Goal: Information Seeking & Learning: Learn about a topic

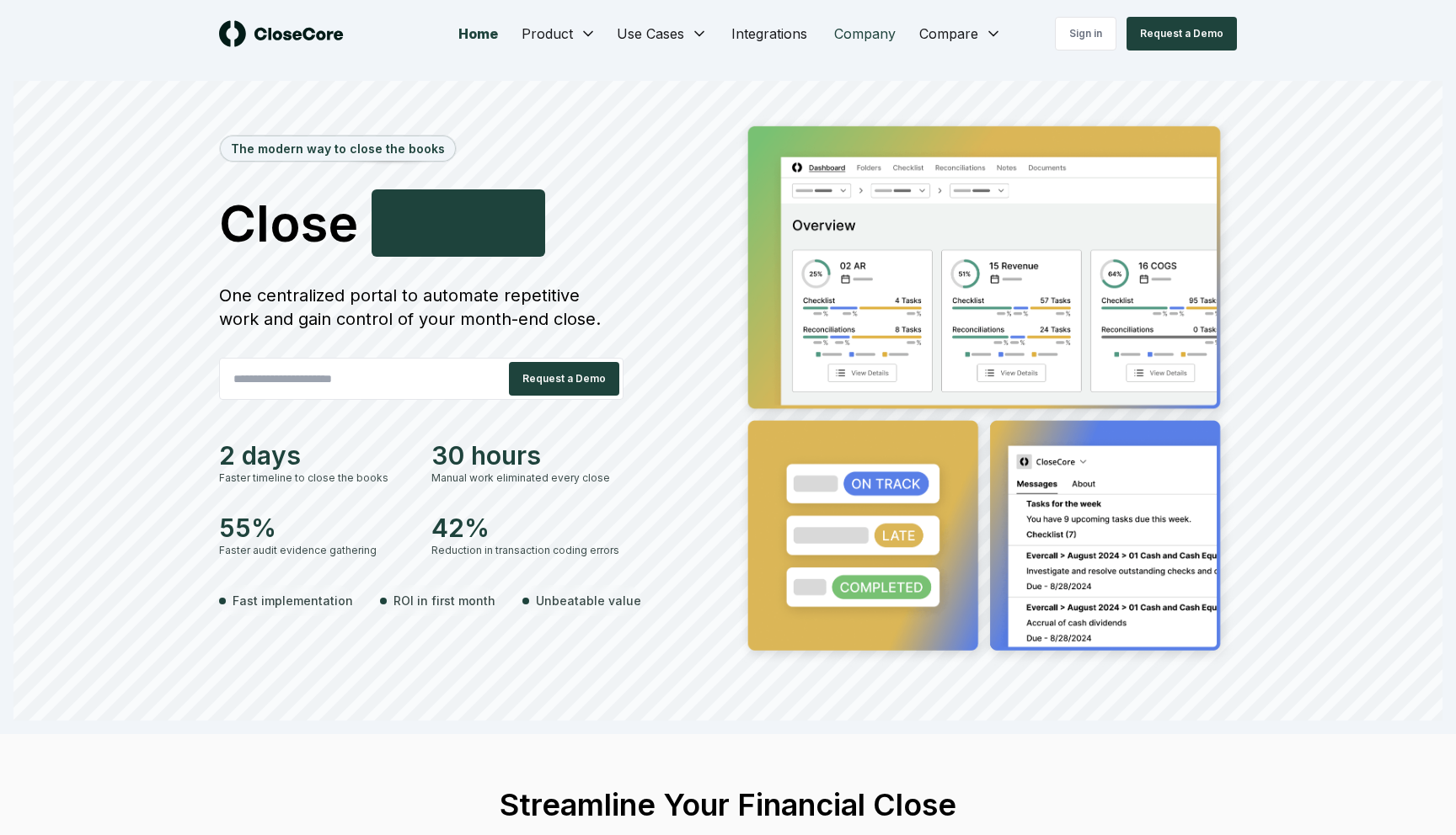
click at [864, 37] on link "Company" at bounding box center [865, 34] width 88 height 34
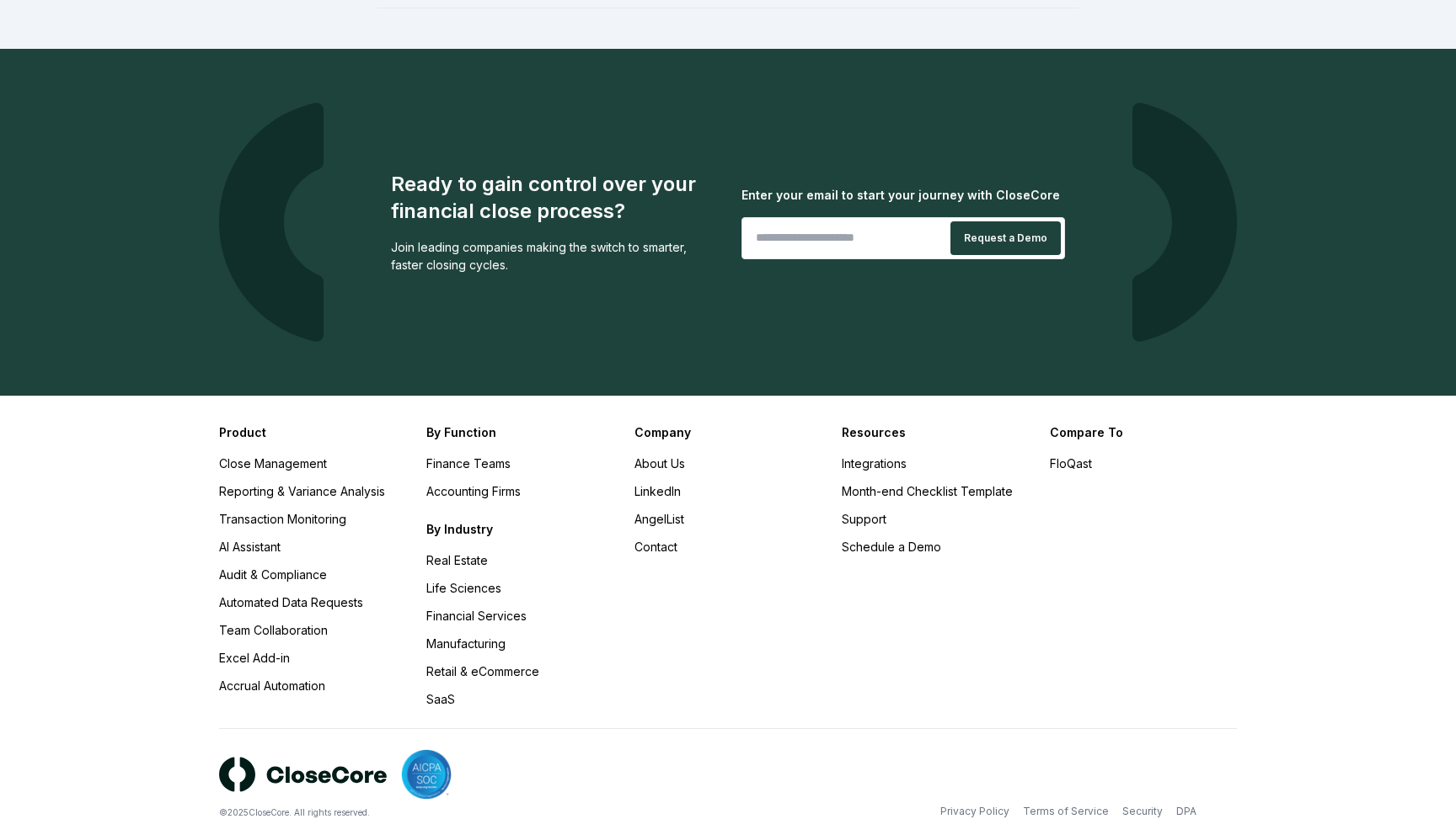
scroll to position [1586, 0]
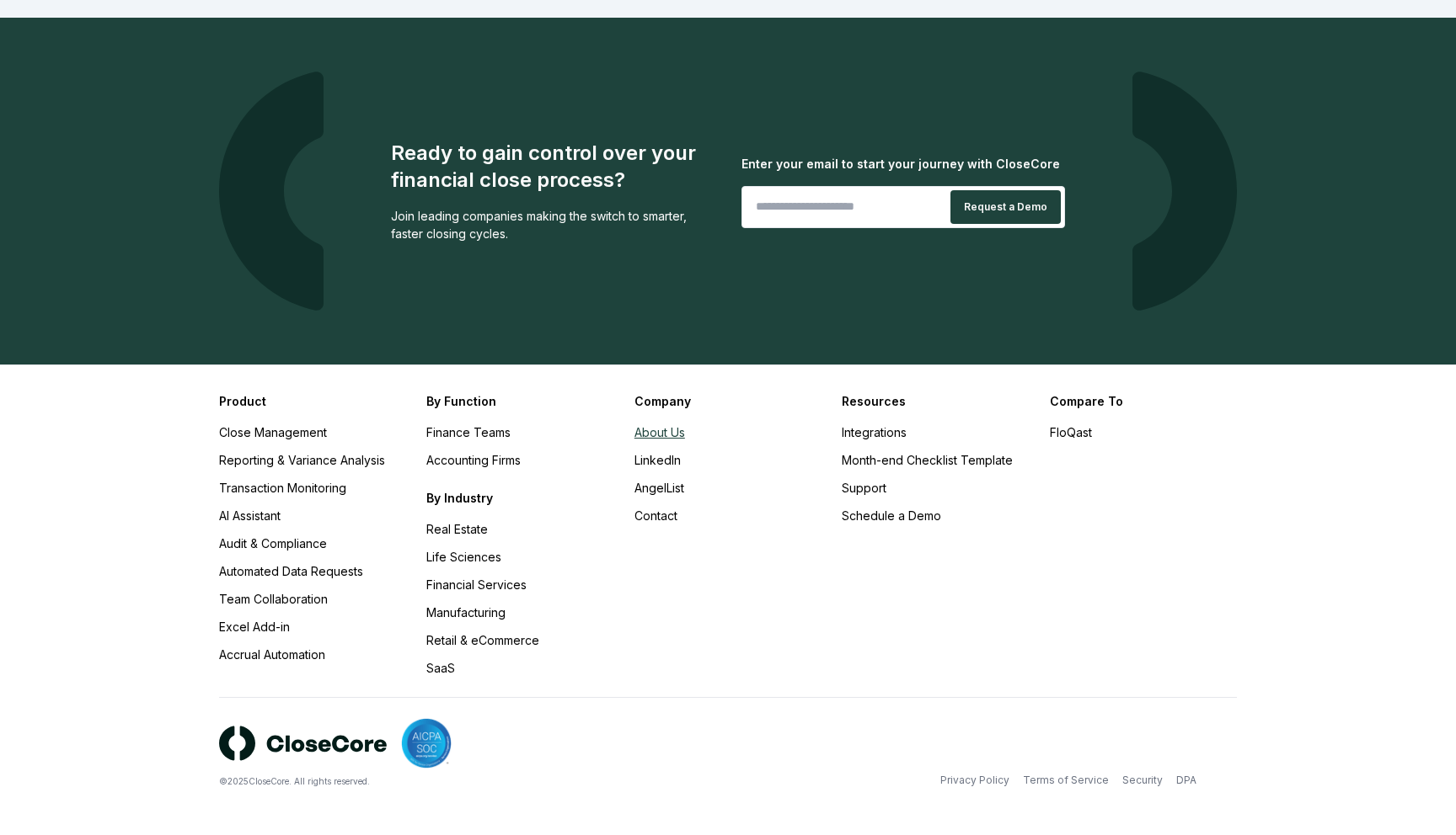
click at [667, 433] on link "About Us" at bounding box center [660, 432] width 51 height 14
click at [277, 435] on link "Close Management" at bounding box center [272, 432] width 108 height 14
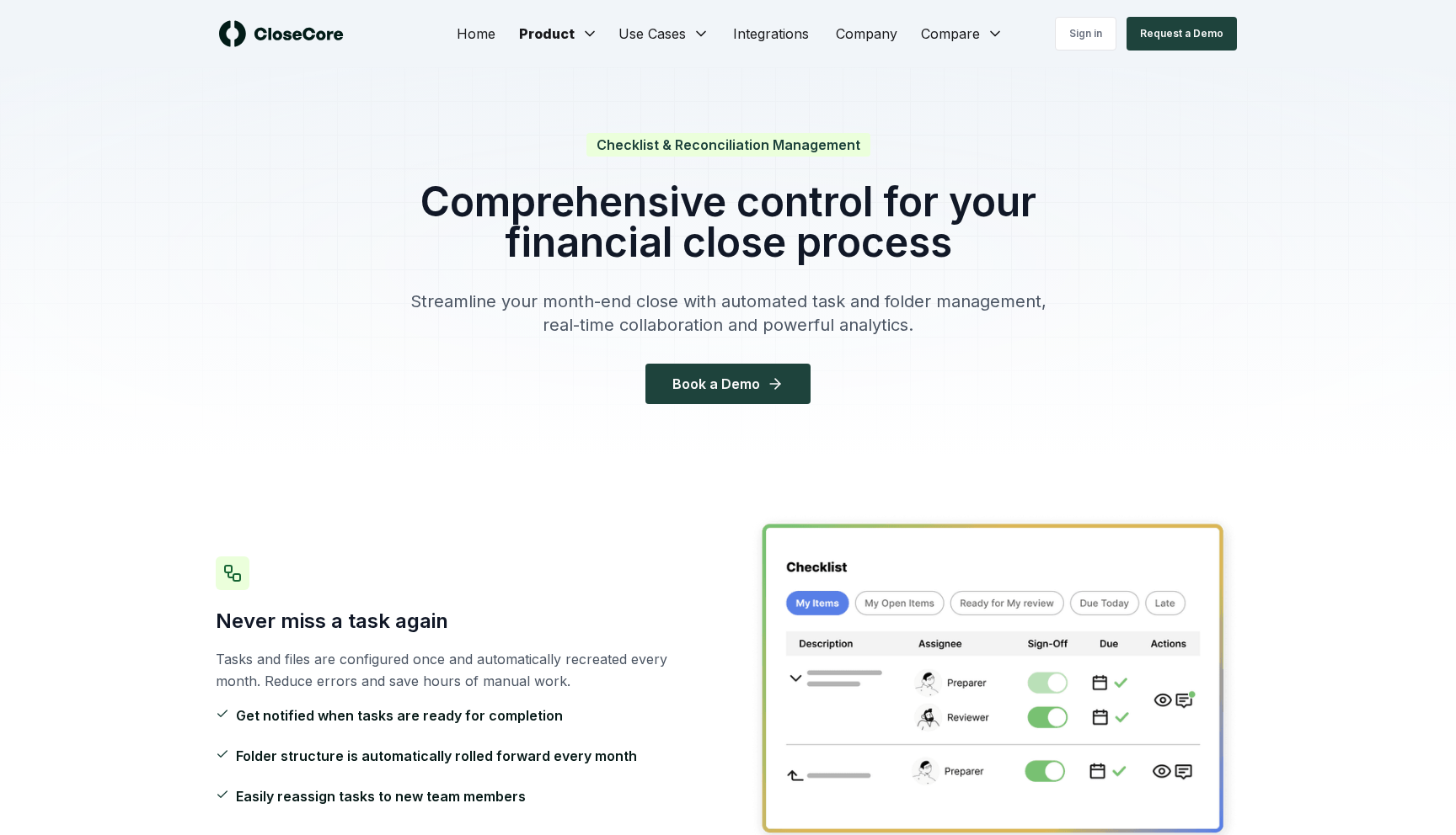
click at [304, 28] on img at bounding box center [281, 34] width 125 height 27
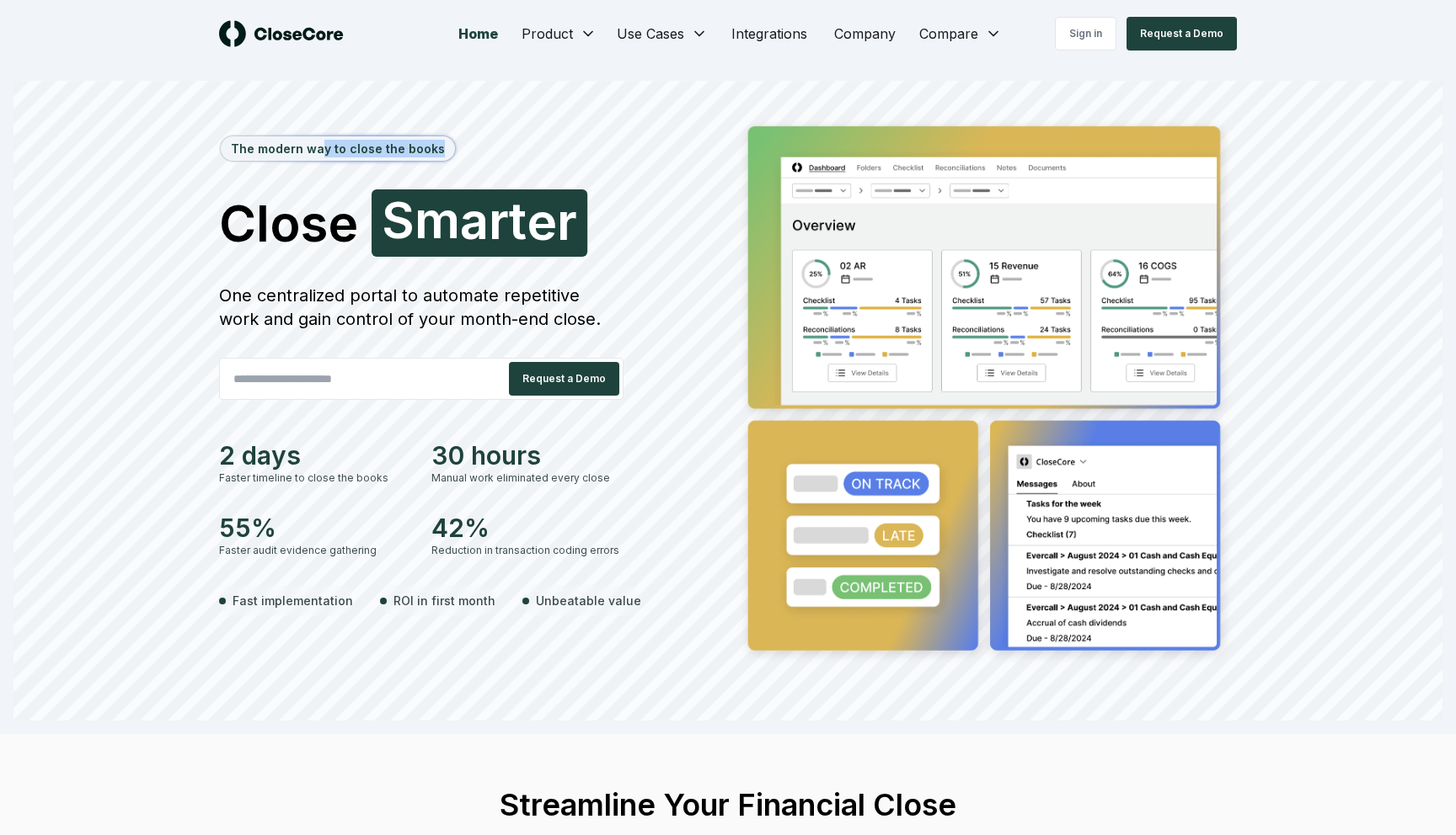
drag, startPoint x: 319, startPoint y: 147, endPoint x: 452, endPoint y: 147, distance: 133.0
click at [452, 147] on div "The modern way to close the books Close Smarter S [PERSON_NAME] One centralized…" at bounding box center [469, 392] width 502 height 555
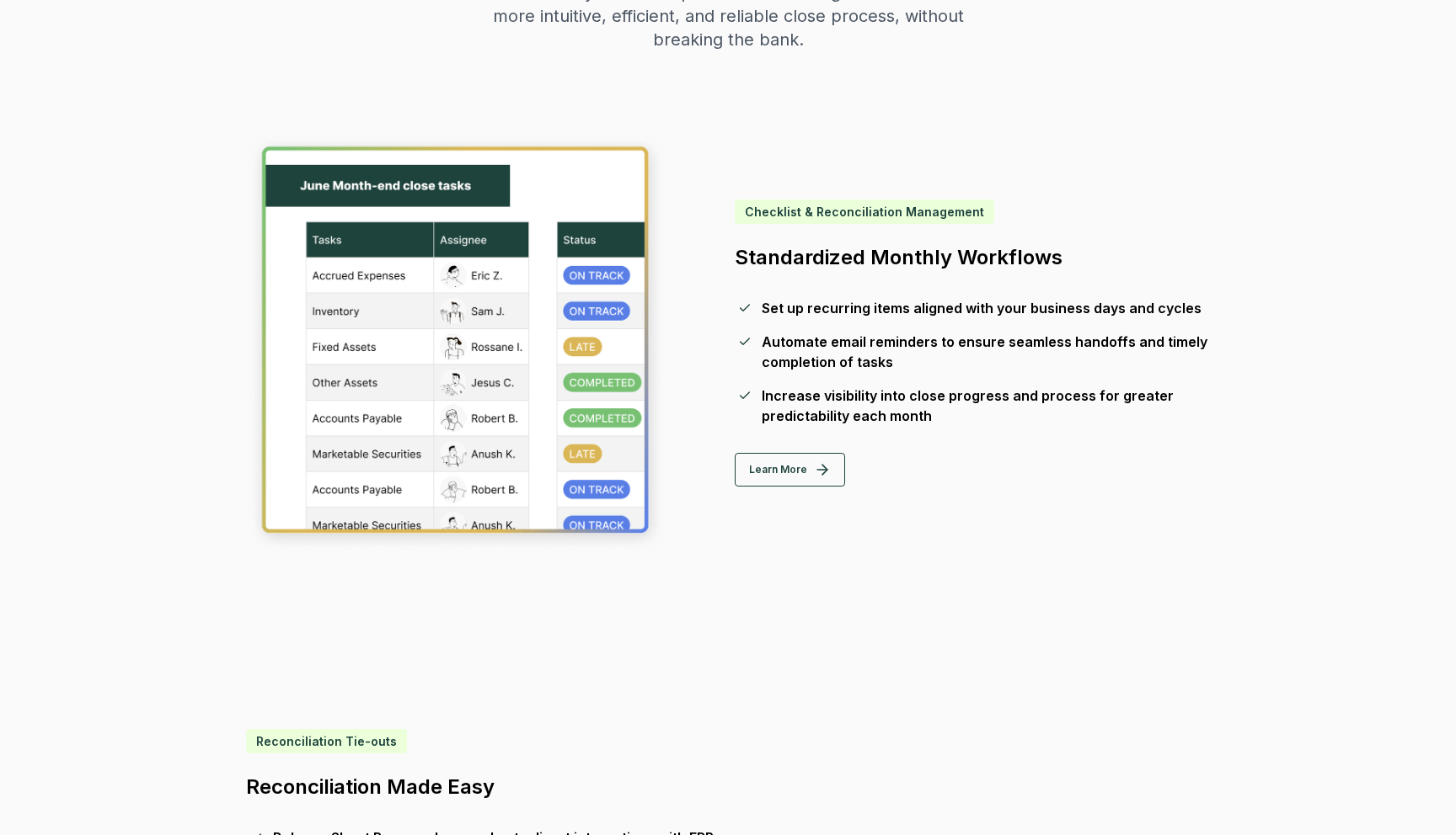
scroll to position [744, 0]
